Goal: Register for event/course

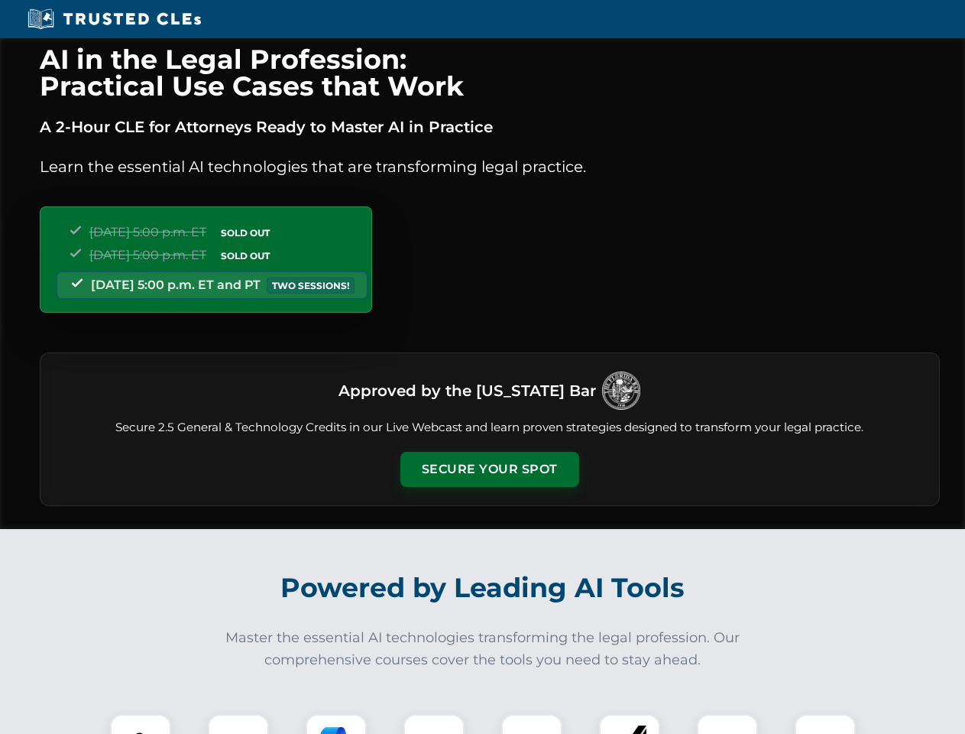
click at [489, 469] on button "Secure Your Spot" at bounding box center [489, 469] width 179 height 35
click at [141, 724] on img at bounding box center [140, 744] width 44 height 44
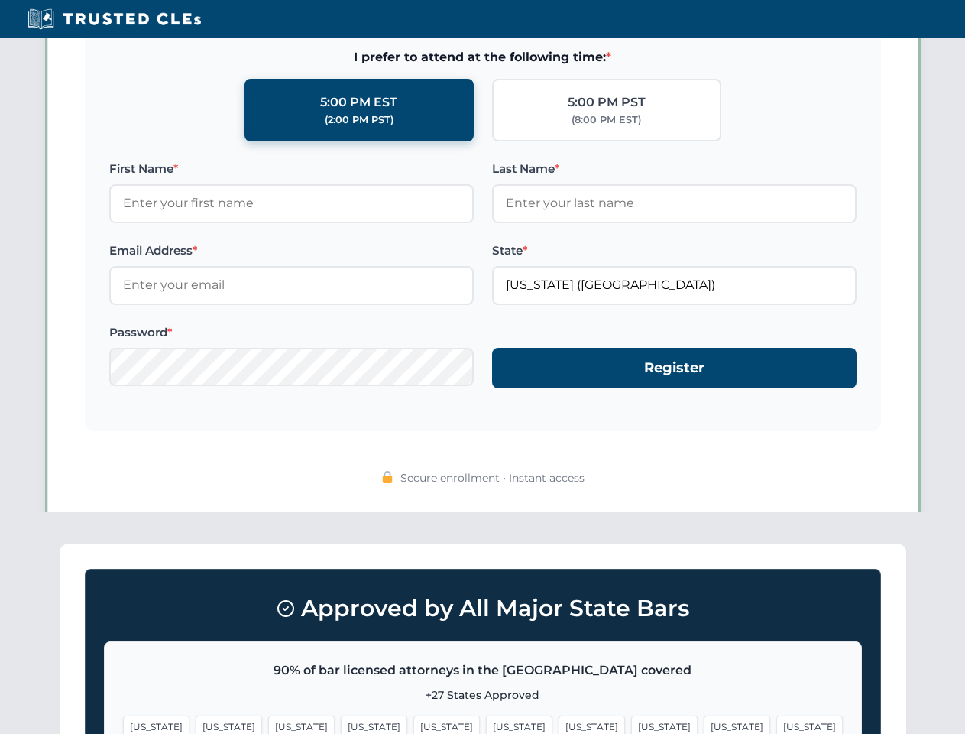
click at [559, 724] on span "[US_STATE]" at bounding box center [592, 726] width 66 height 22
click at [704, 724] on span "[US_STATE]" at bounding box center [737, 726] width 66 height 22
